Goal: Use online tool/utility: Use online tool/utility

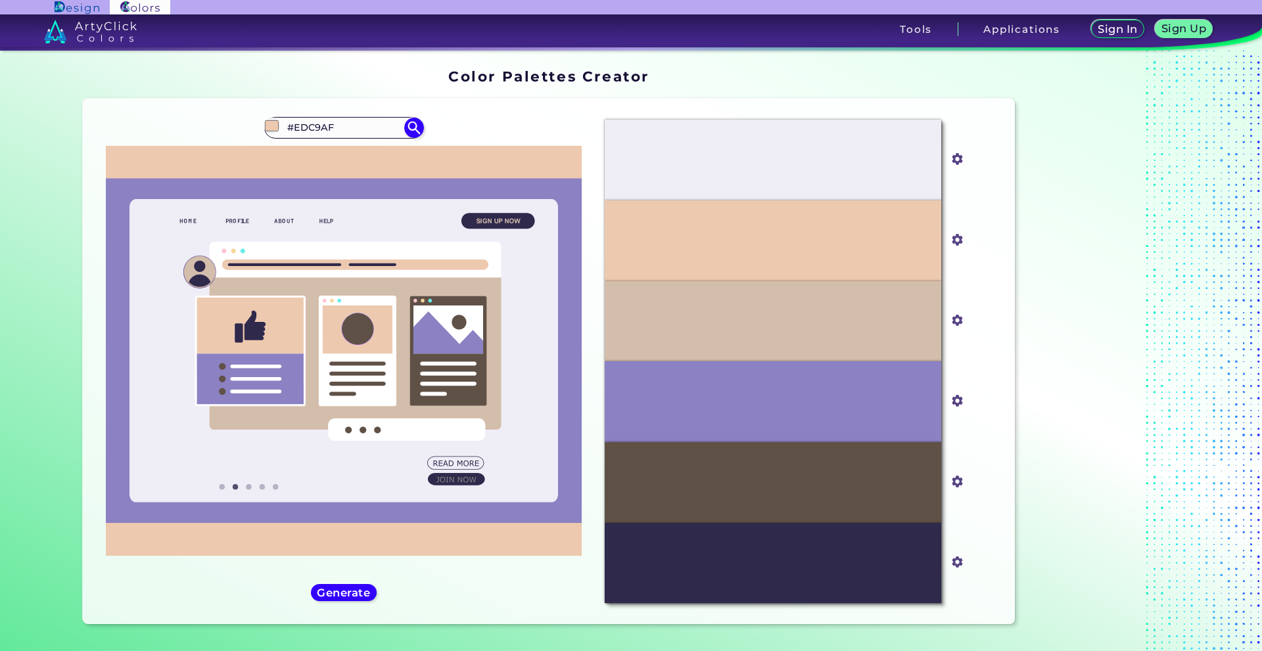
click at [245, 135] on div "#edc9af #EDC9AF Burning Sand ◉ Dark Sand ◉ Desert Sand ◉ Golden Sand ◉ Quicksan…" at bounding box center [344, 361] width 502 height 505
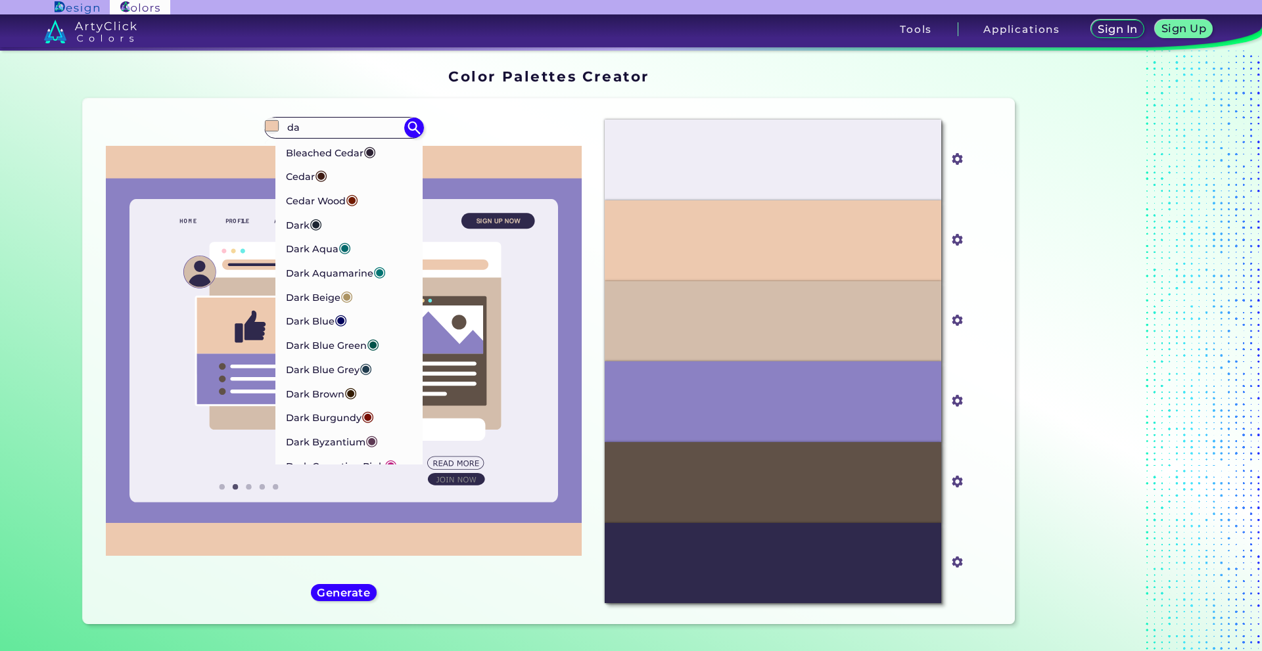
type input "d"
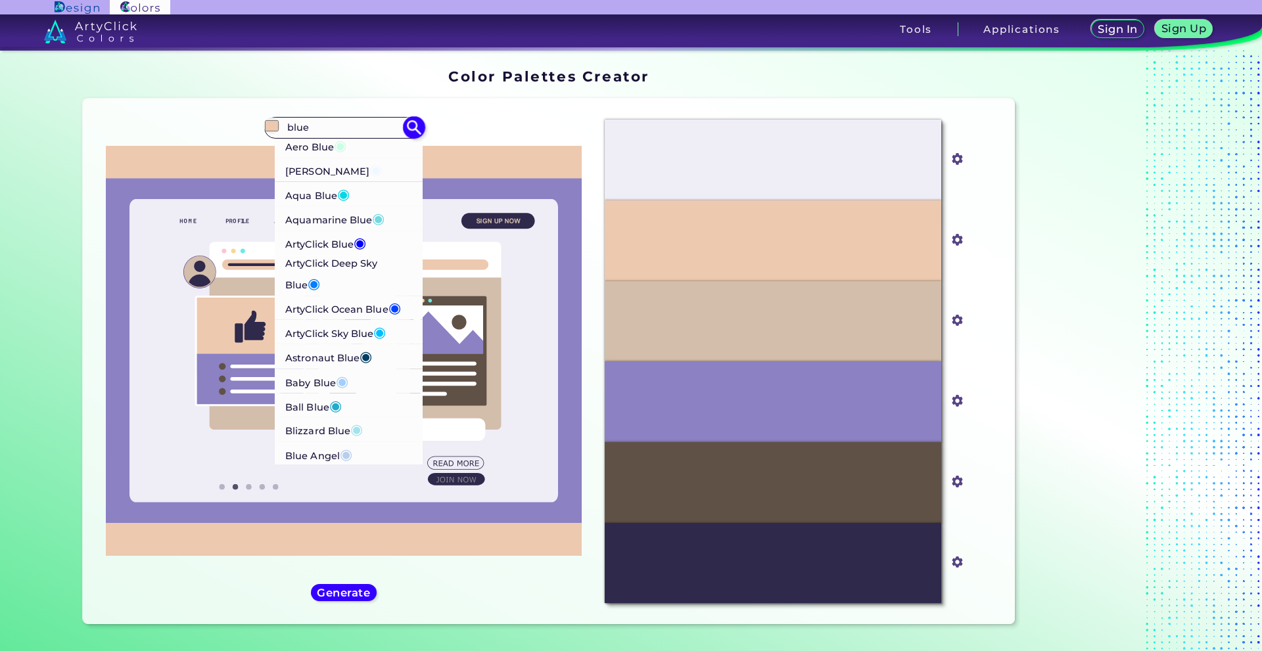
type input "blue"
click at [344, 254] on p "ArtyClick Blue ◉" at bounding box center [325, 242] width 81 height 24
type input "#0000ff"
type input "#0000FF"
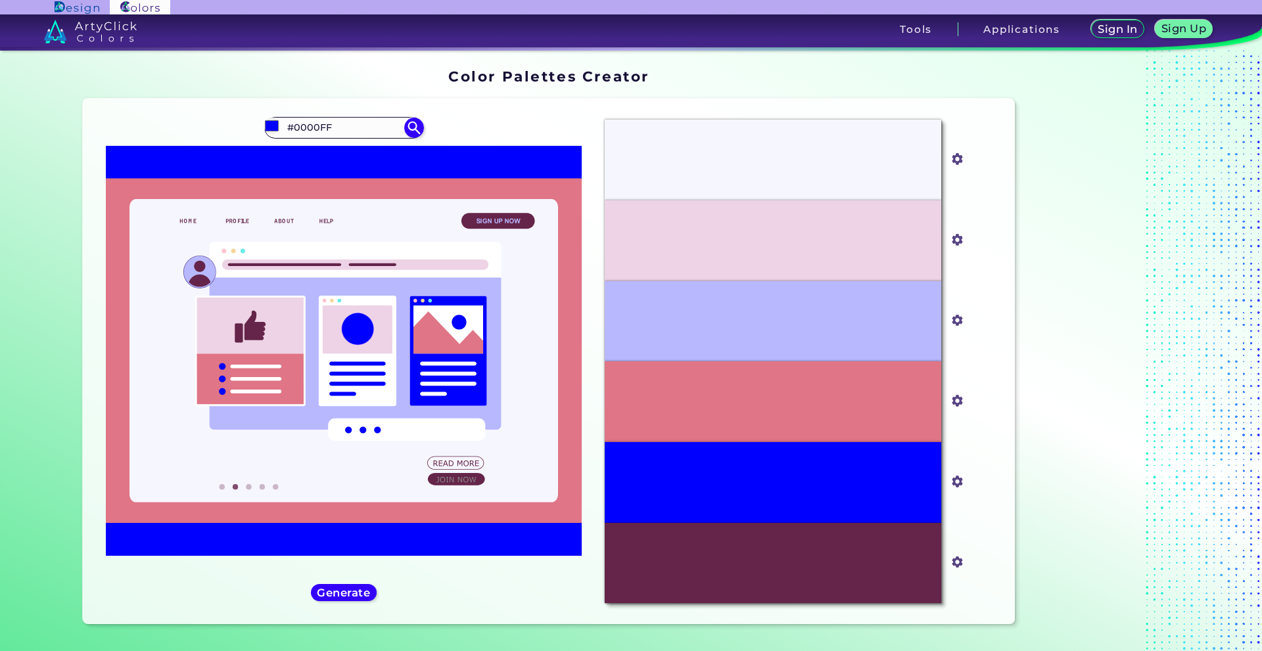
drag, startPoint x: 348, startPoint y: 136, endPoint x: 195, endPoint y: 129, distance: 152.7
click at [195, 129] on div "#0000ff #0000FF Aero Blue ◉ [PERSON_NAME] Blue ◉ Aqua Blue ◉ Aquamarine Blue ◉ …" at bounding box center [344, 361] width 502 height 505
click at [983, 554] on img at bounding box center [988, 555] width 11 height 11
drag, startPoint x: 736, startPoint y: 412, endPoint x: 797, endPoint y: 412, distance: 61.1
click at [797, 412] on div "#DF7586" at bounding box center [773, 402] width 337 height 81
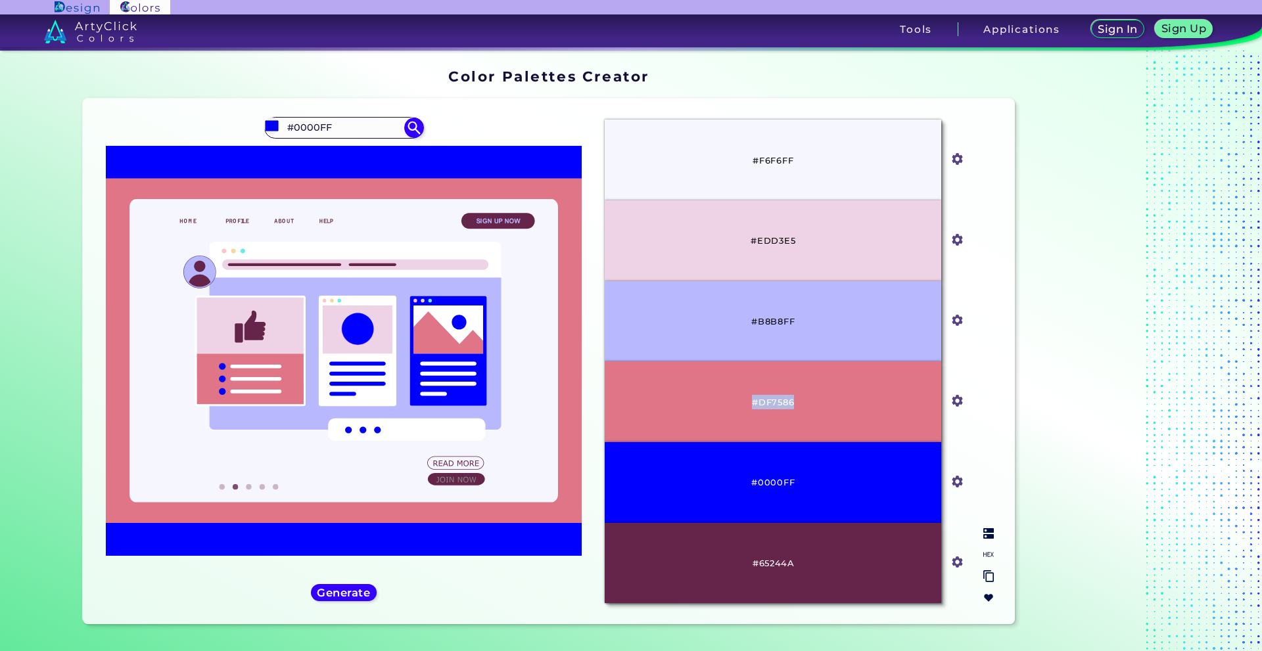
copy p "#DF7586"
drag, startPoint x: 742, startPoint y: 248, endPoint x: 811, endPoint y: 248, distance: 68.4
click at [811, 248] on div "#EDD3E5" at bounding box center [773, 241] width 337 height 81
copy p "#EDD3E5"
